Goal: Task Accomplishment & Management: Use online tool/utility

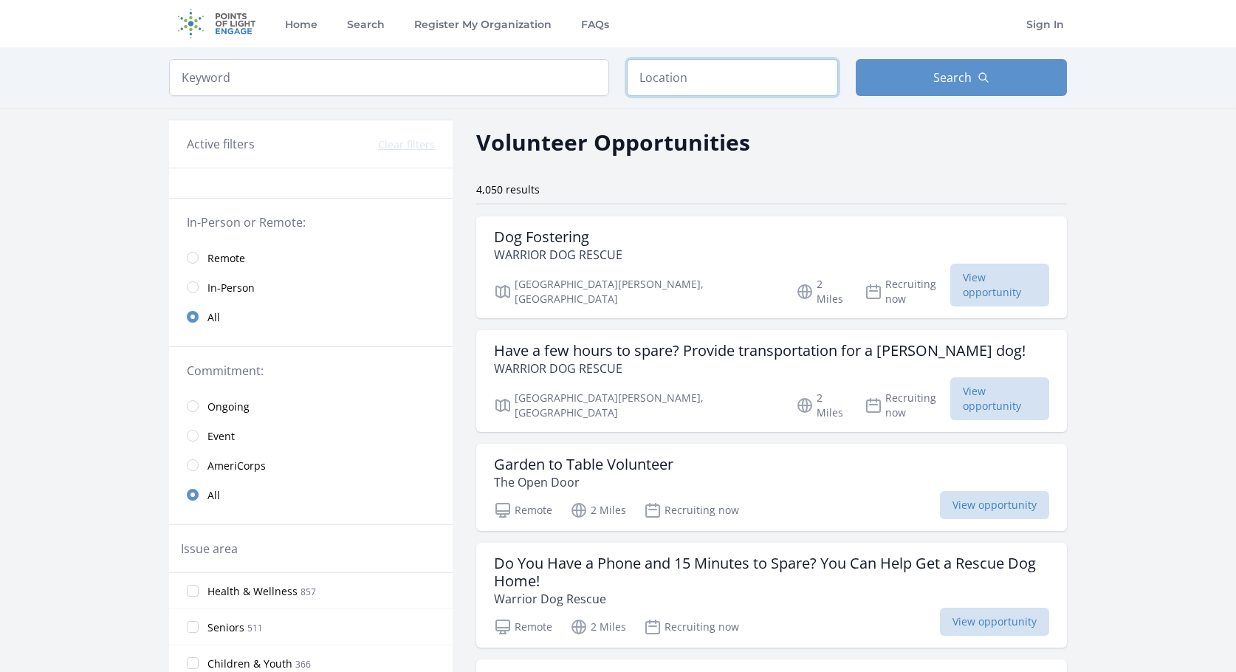
click at [677, 88] on input "text" at bounding box center [732, 77] width 211 height 37
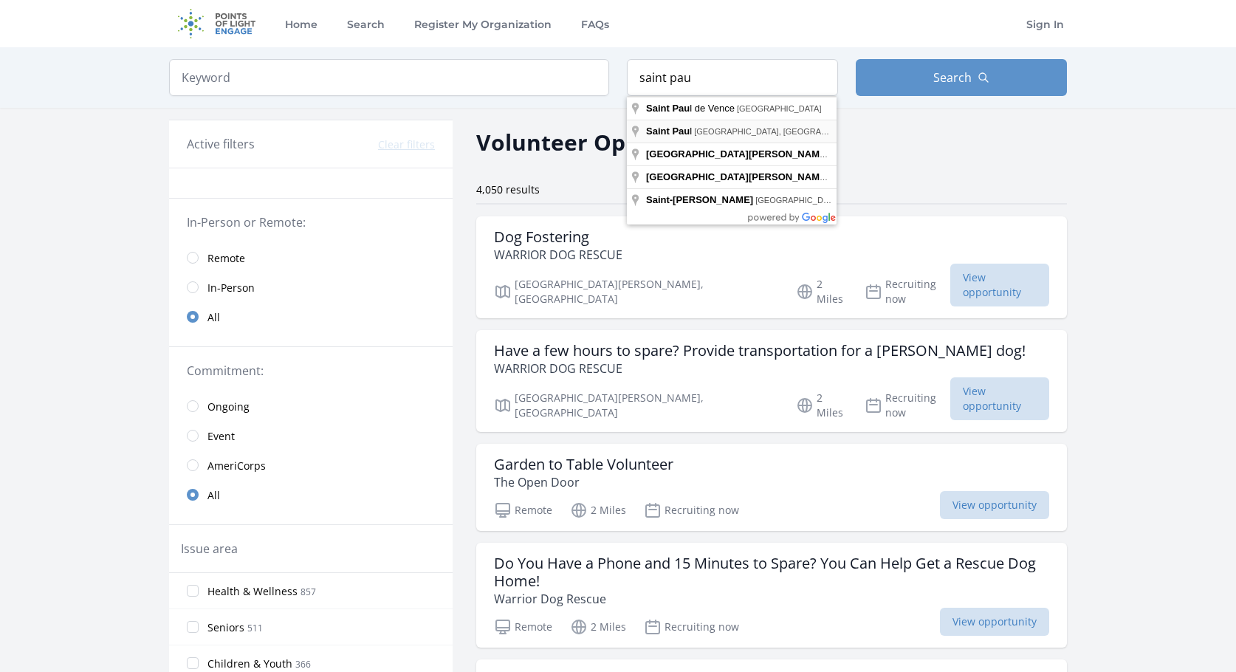
type input "Saint Paul, MN, USA"
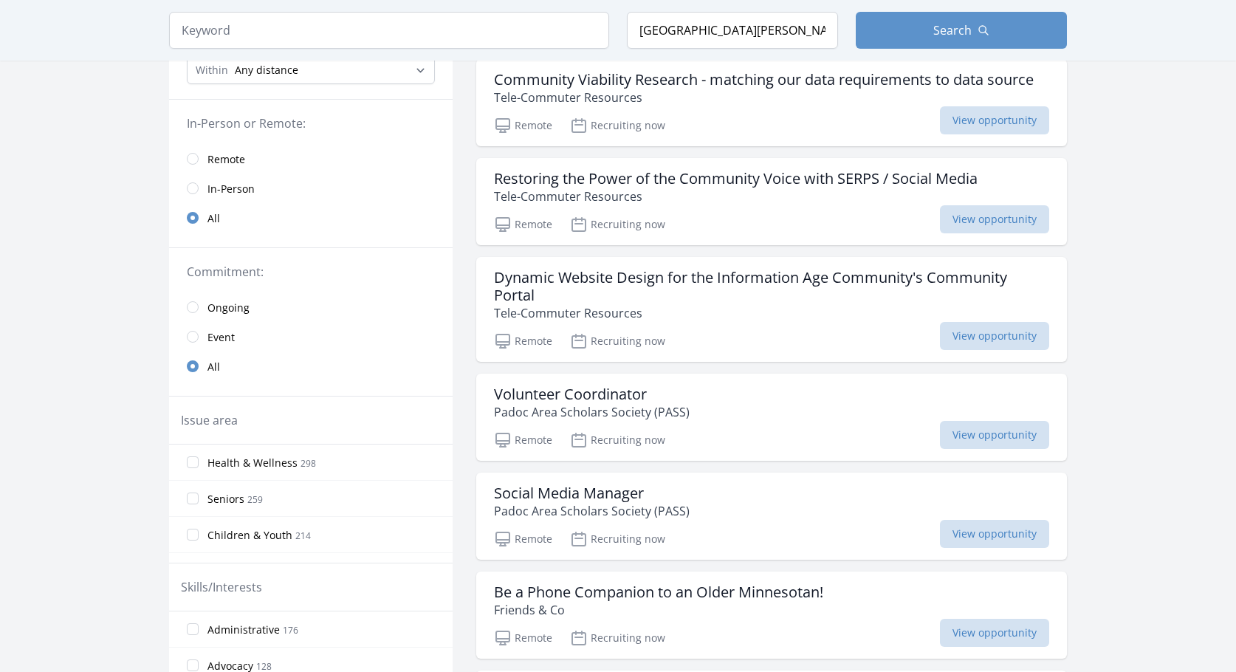
scroll to position [74, 0]
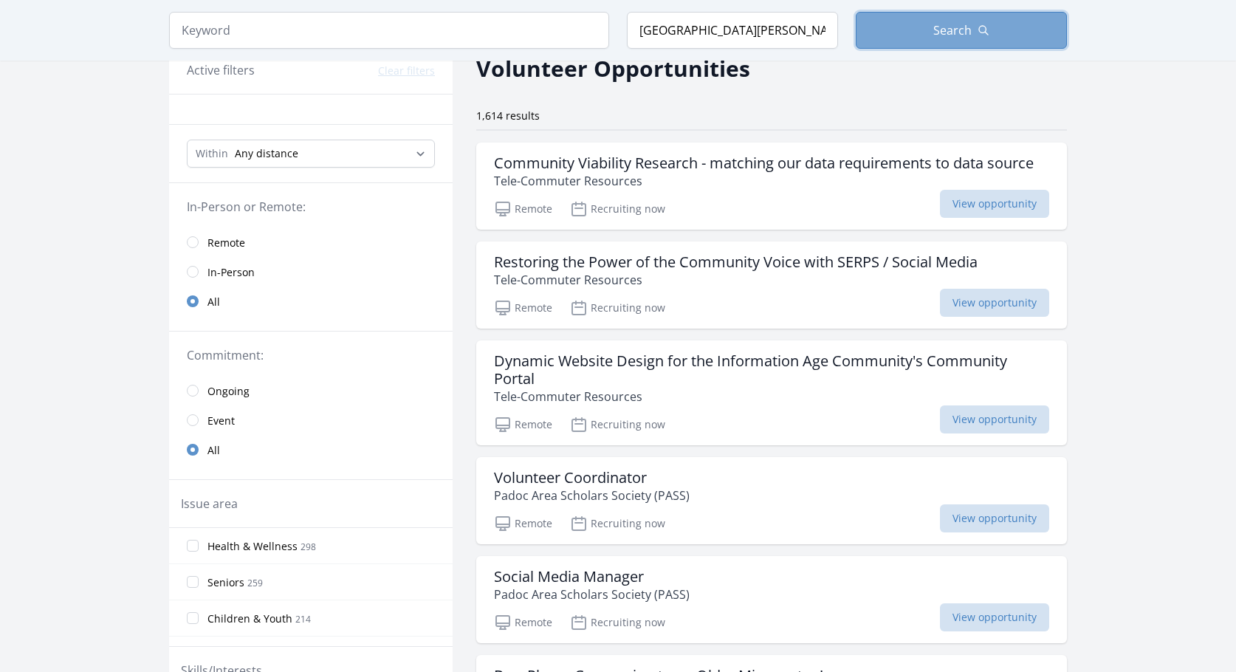
click at [948, 25] on span "Search" at bounding box center [953, 30] width 38 height 18
click at [191, 269] on input "radio" at bounding box center [193, 272] width 12 height 12
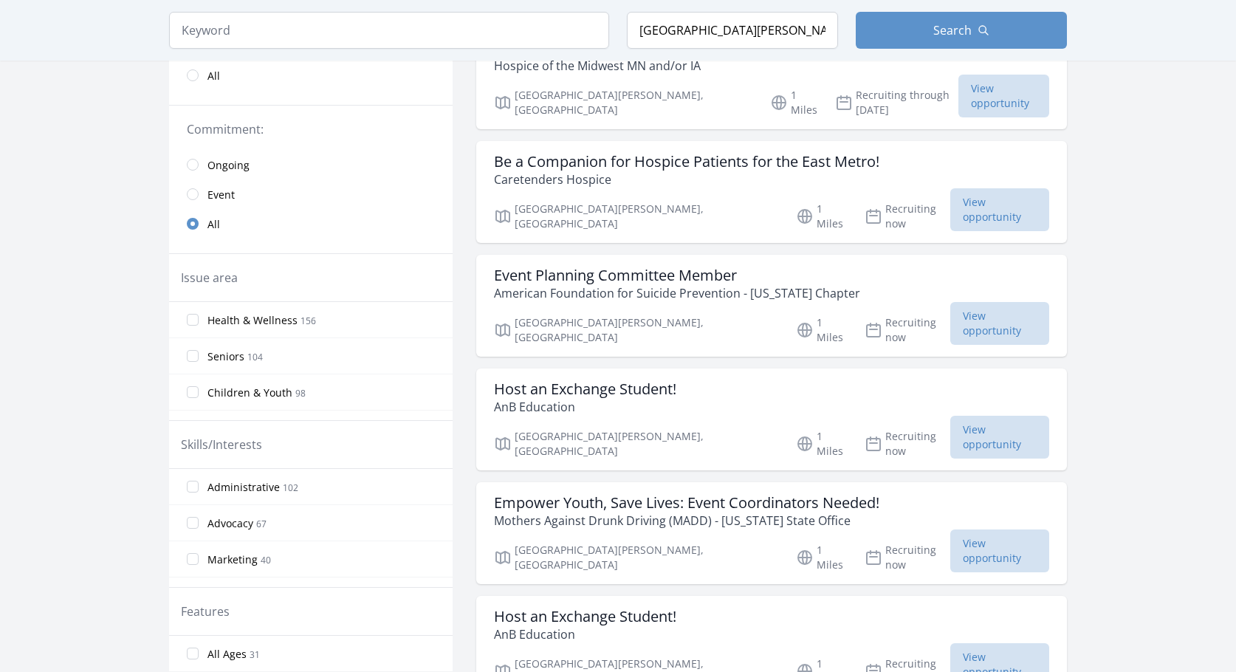
scroll to position [295, 0]
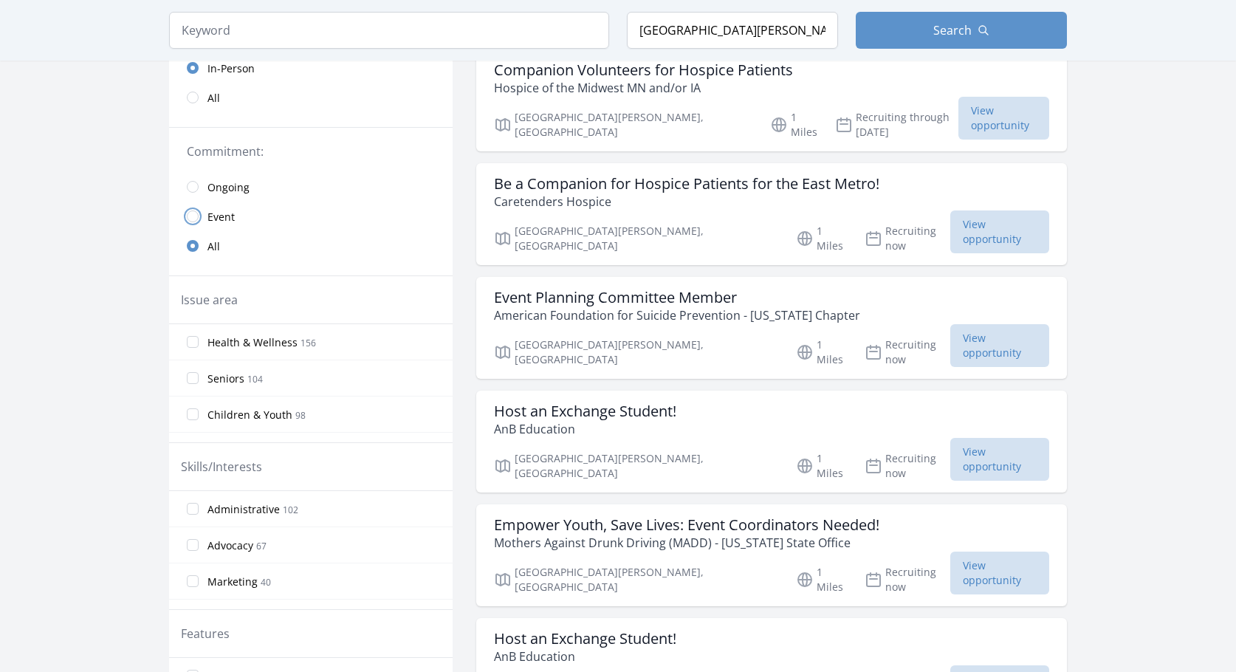
click at [191, 213] on input "radio" at bounding box center [193, 216] width 12 height 12
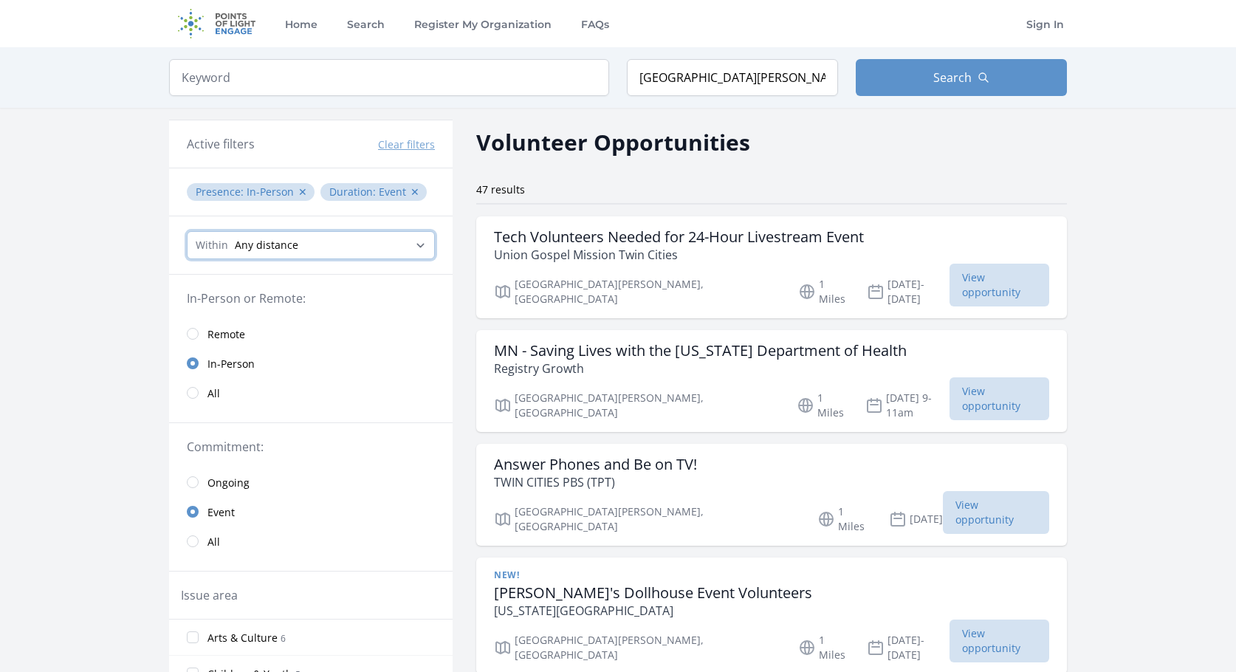
click at [311, 240] on select "Any distance , 5 Miles , 20 Miles , 50 Miles , 100 Miles" at bounding box center [311, 245] width 248 height 28
select select "32186"
click at [187, 231] on select "Any distance , 5 Miles , 20 Miles , 50 Miles , 100 Miles" at bounding box center [311, 245] width 248 height 28
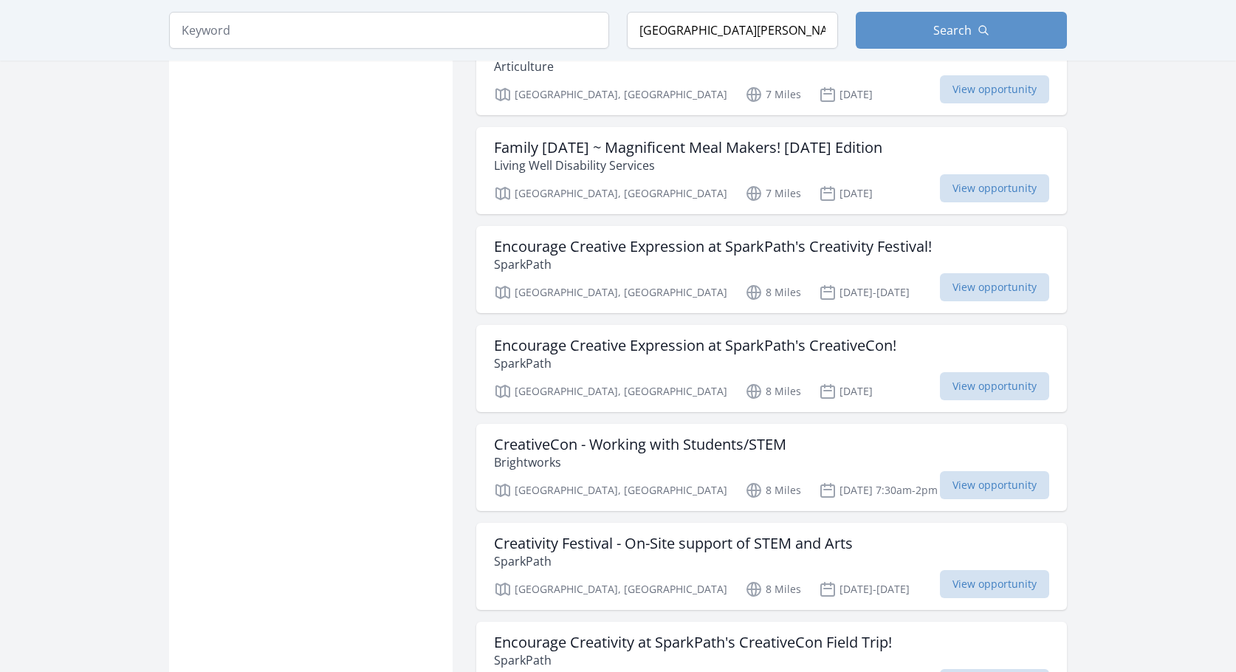
scroll to position [1625, 0]
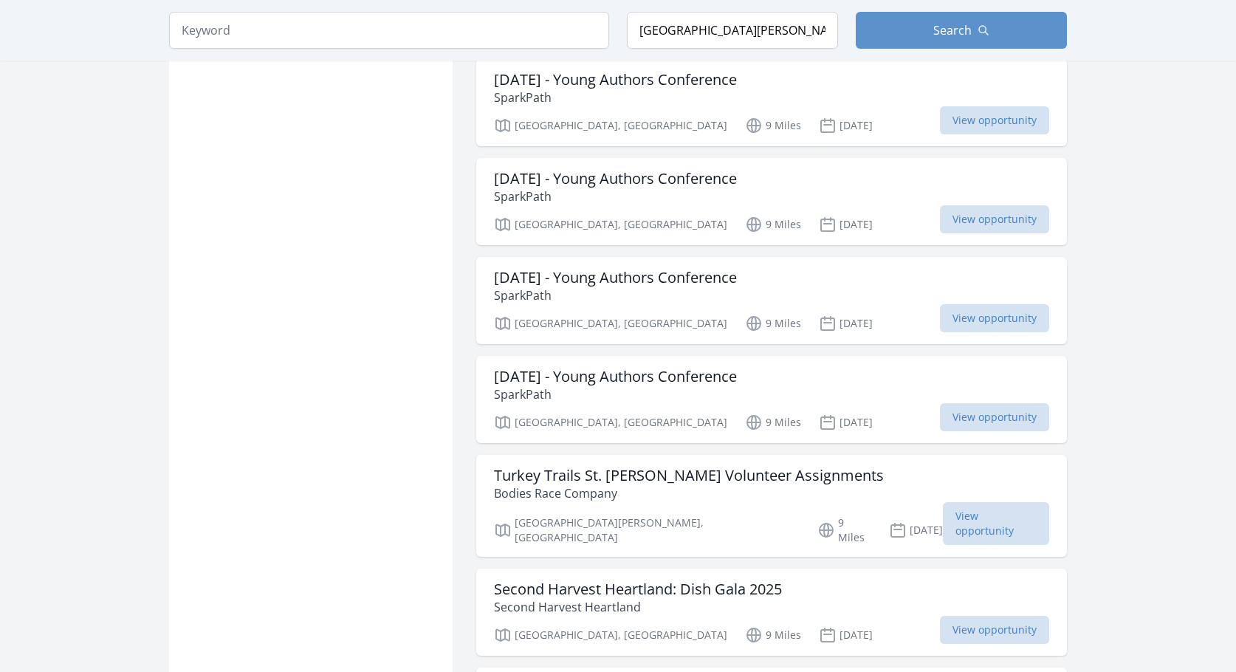
scroll to position [3324, 0]
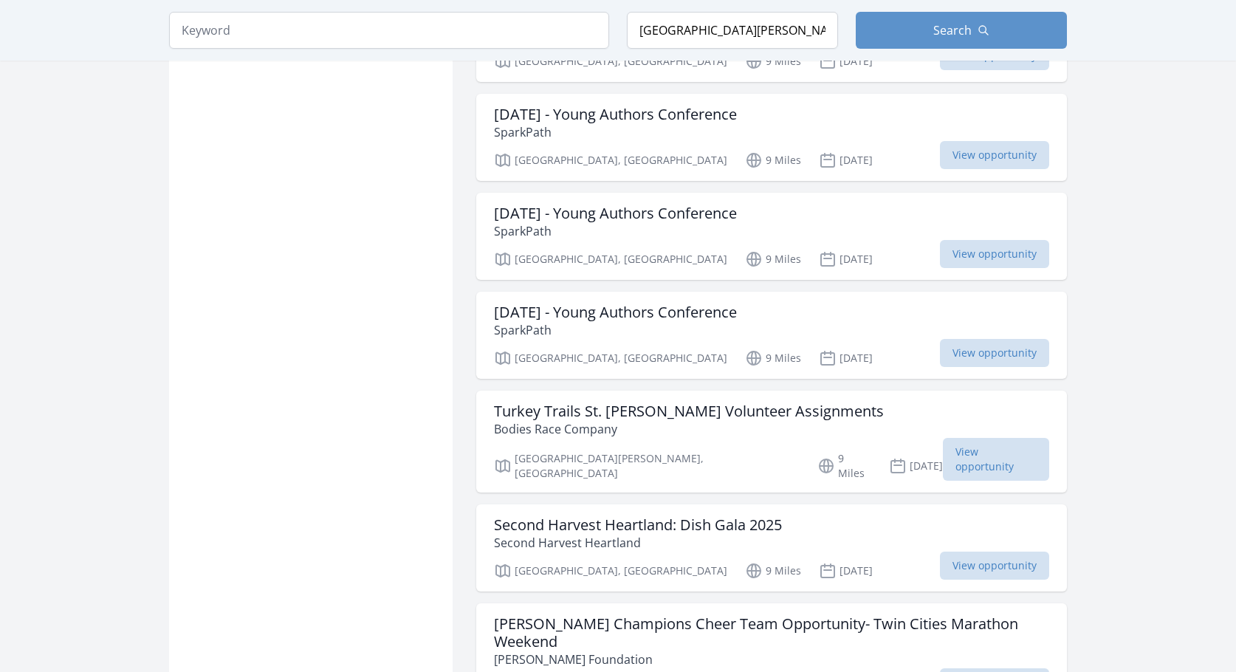
drag, startPoint x: 329, startPoint y: 425, endPoint x: 515, endPoint y: 172, distance: 313.9
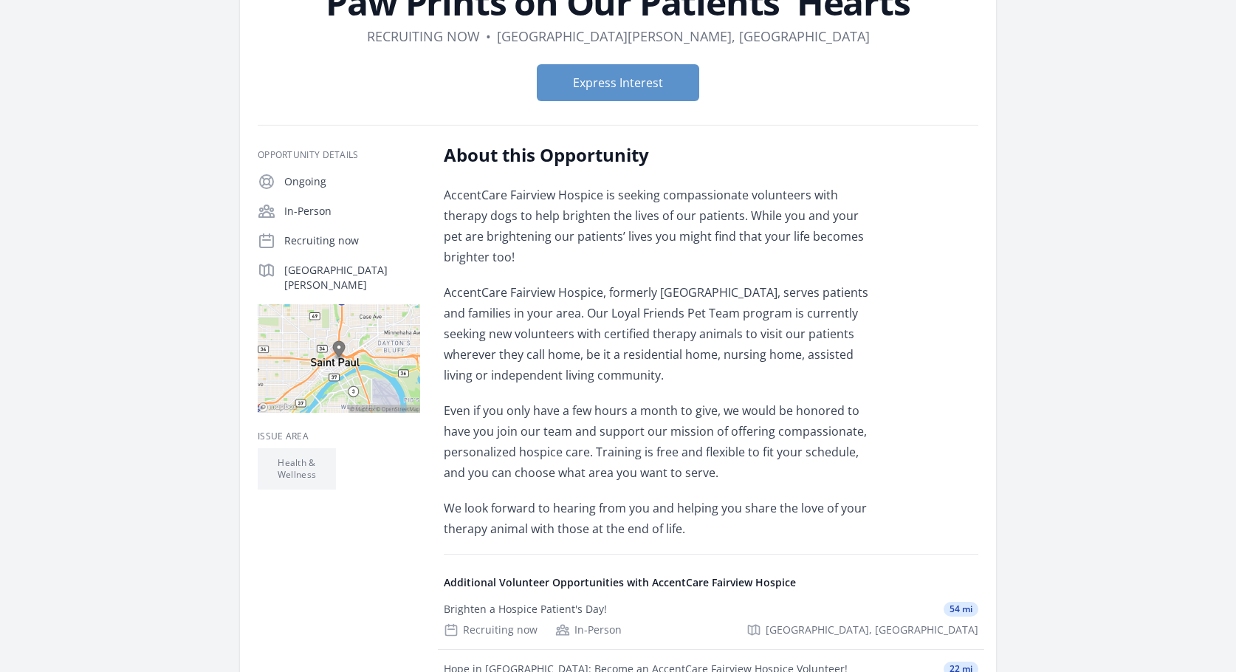
scroll to position [222, 0]
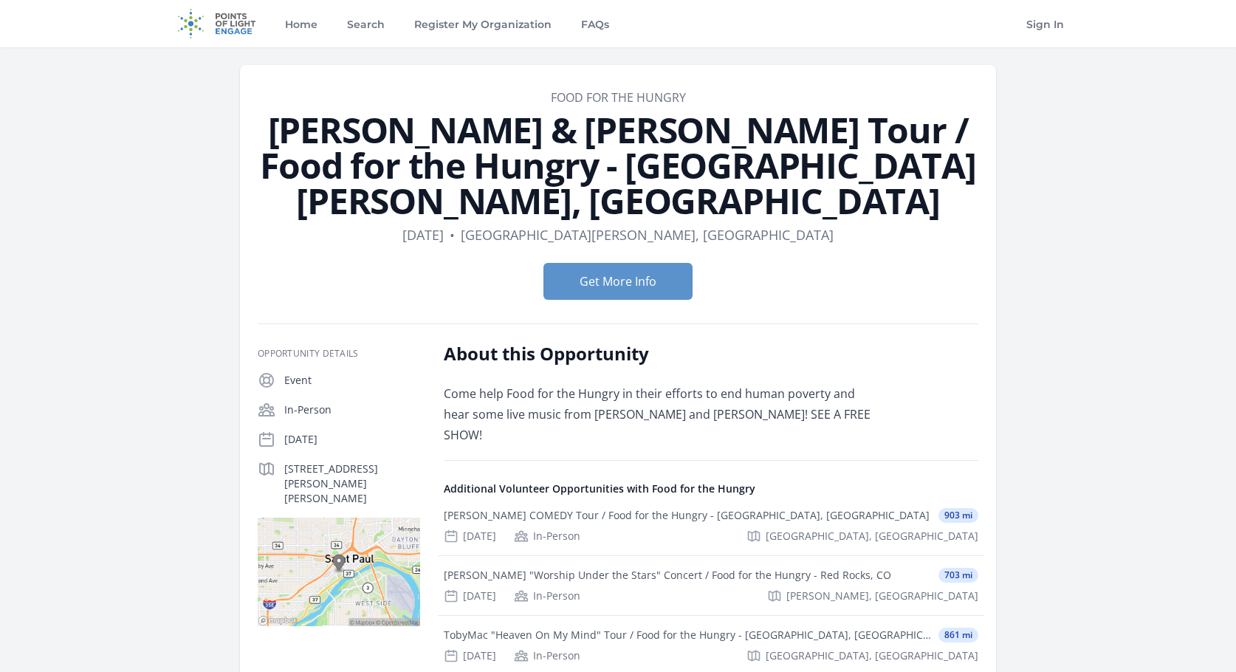
click at [773, 342] on h2 "About this Opportunity" at bounding box center [660, 354] width 432 height 24
